Goal: Information Seeking & Learning: Understand process/instructions

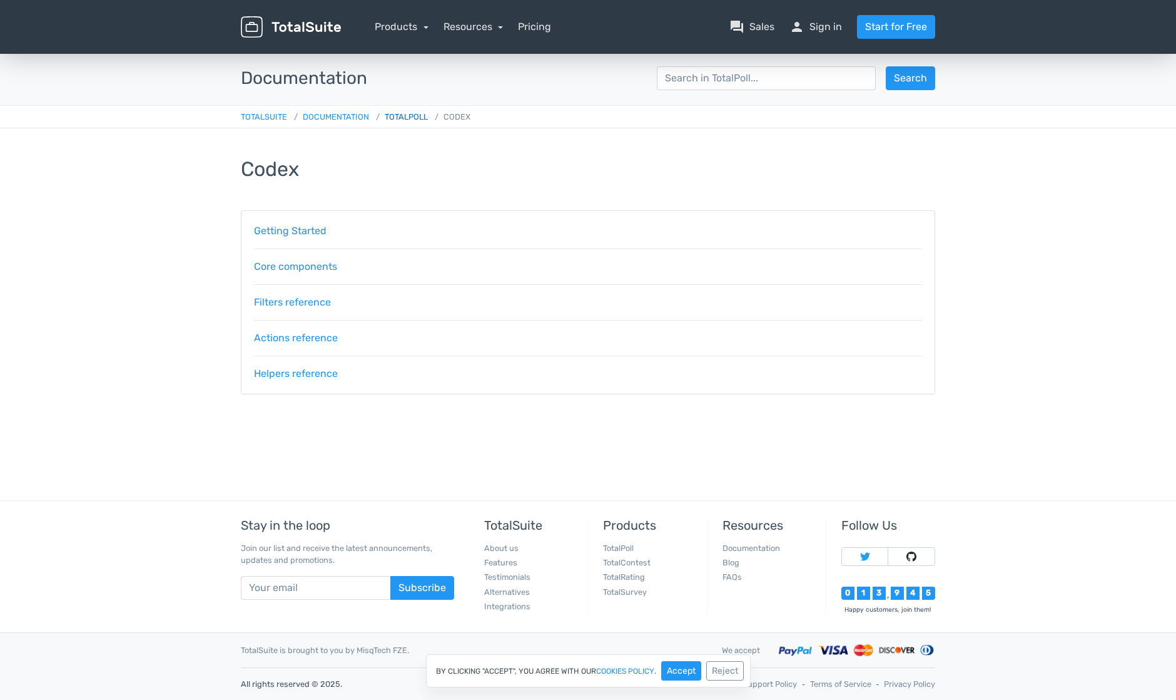
click at [398, 114] on link "TotalPoll" at bounding box center [399, 116] width 57 height 9
